Goal: Task Accomplishment & Management: Manage account settings

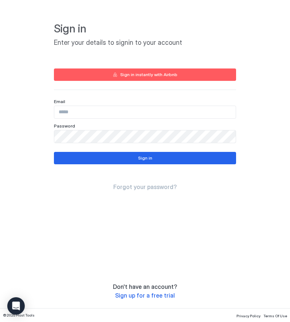
type input "**********"
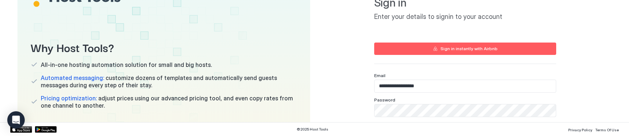
scroll to position [103, 0]
